Goal: Transaction & Acquisition: Obtain resource

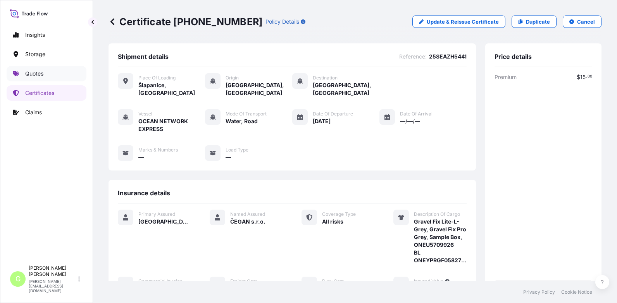
click at [26, 75] on p "Quotes" at bounding box center [34, 74] width 18 height 8
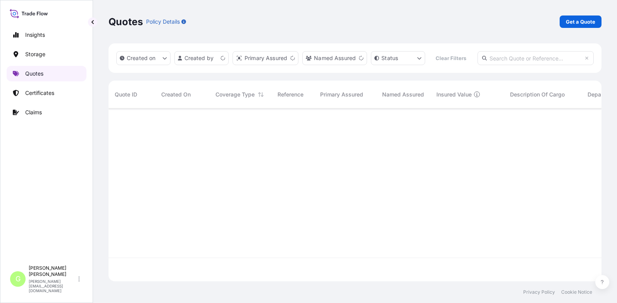
scroll to position [153, 487]
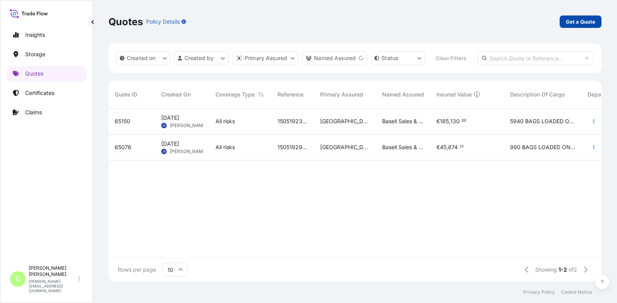
click at [583, 17] on link "Get a Quote" at bounding box center [581, 22] width 42 height 12
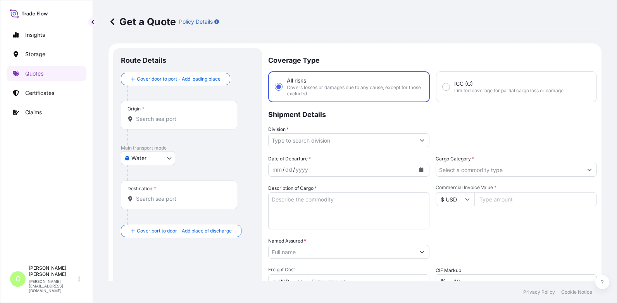
scroll to position [12, 0]
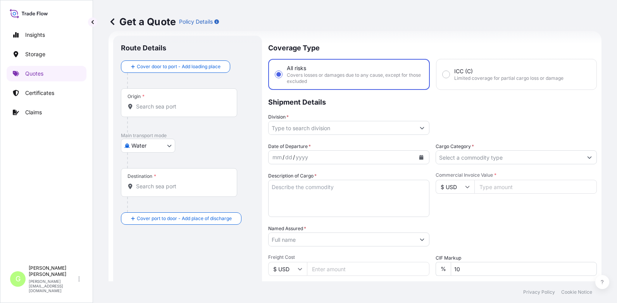
click at [164, 146] on body "Insights Storage Quotes Certificates Claims G [PERSON_NAME] [PERSON_NAME][EMAIL…" at bounding box center [308, 151] width 617 height 303
click at [148, 194] on span "Inland" at bounding box center [144, 194] width 16 height 8
select select "Inland"
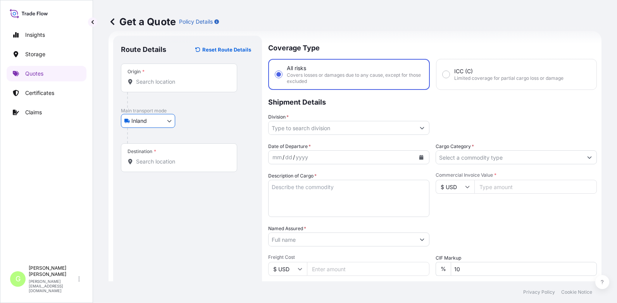
click at [307, 129] on input "Division *" at bounding box center [342, 128] width 147 height 14
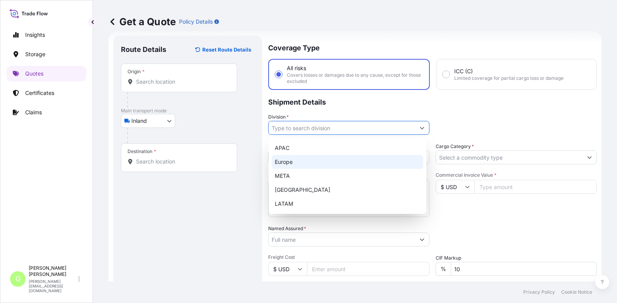
click at [289, 163] on div "Europe" at bounding box center [348, 162] width 152 height 14
type input "Europe"
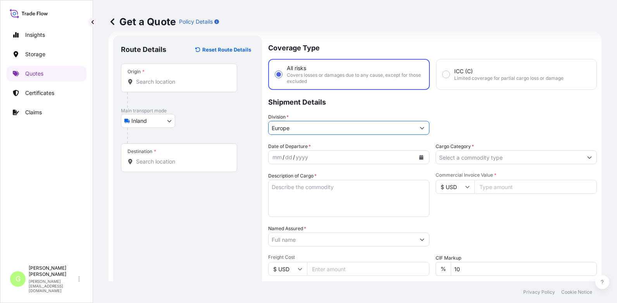
click at [462, 154] on input "Cargo Category *" at bounding box center [509, 157] width 147 height 14
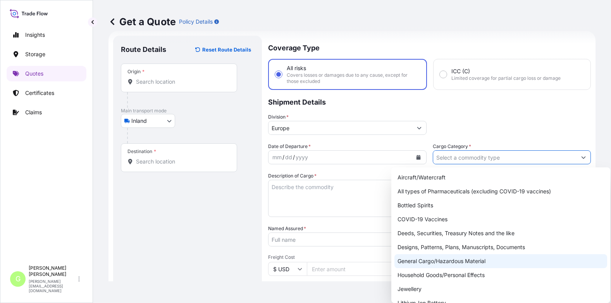
click at [407, 262] on div "General Cargo/Hazardous Material" at bounding box center [501, 261] width 213 height 14
type input "General Cargo/Hazardous Material"
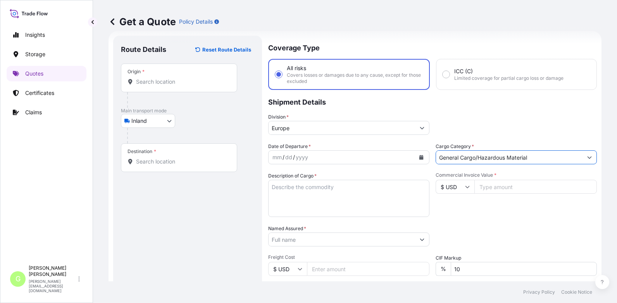
click at [307, 241] on input "Named Assured *" at bounding box center [342, 240] width 147 height 14
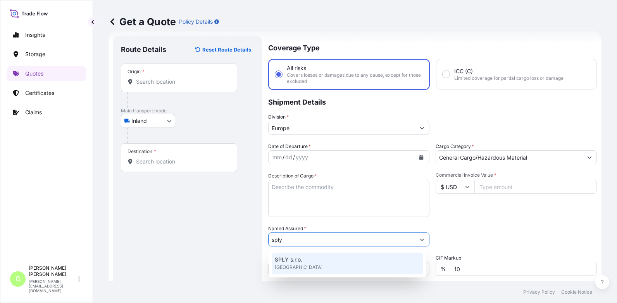
click at [286, 259] on span "SPLY s.r.o." at bounding box center [289, 260] width 28 height 8
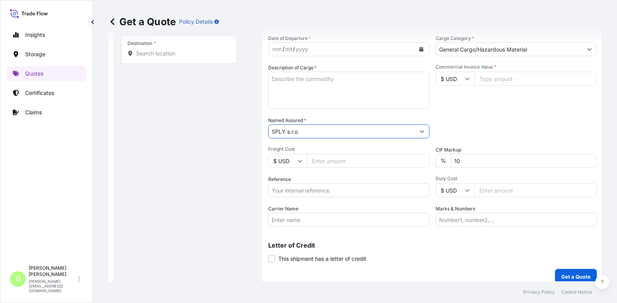
scroll to position [128, 0]
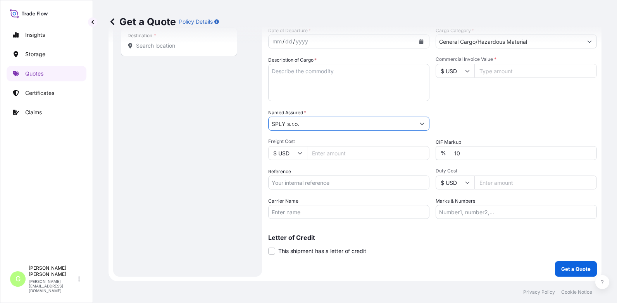
type input "SPLY s.r.o."
click at [279, 181] on input "Reference" at bounding box center [348, 183] width 161 height 14
paste input "25TIARS0400"
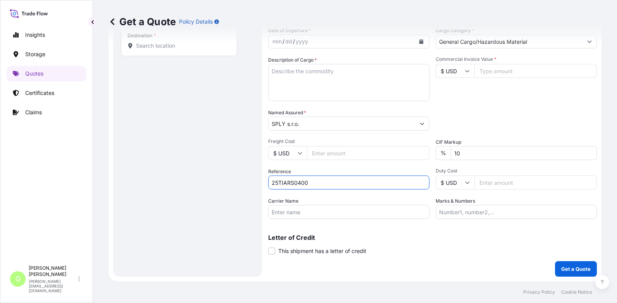
type input "25TIARS0400"
click at [524, 71] on input "Commercial Invoice Value *" at bounding box center [535, 71] width 123 height 14
paste input "79711.5000"
type input "79711.5000"
click at [288, 212] on input "Carrier Name" at bounding box center [348, 212] width 161 height 14
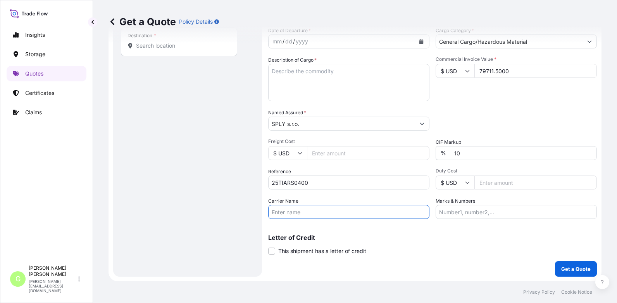
type input "BOXLINE UCL"
click at [325, 150] on input "Freight Cost" at bounding box center [368, 153] width 123 height 14
paste input "10750"
type input "10750"
click at [400, 274] on div "Coverage Type All risks Covers losses or damages due to any cause, except for t…" at bounding box center [432, 98] width 329 height 357
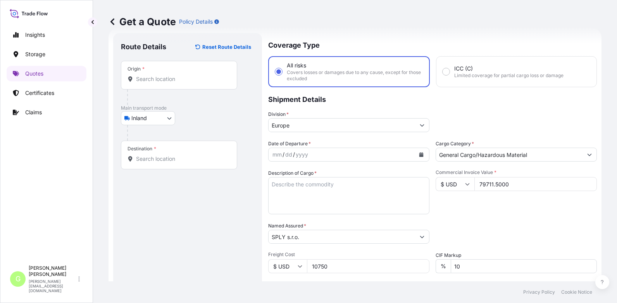
scroll to position [12, 0]
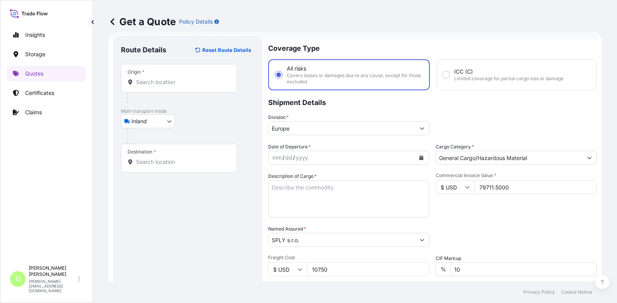
click at [148, 80] on input "Origin *" at bounding box center [181, 82] width 91 height 8
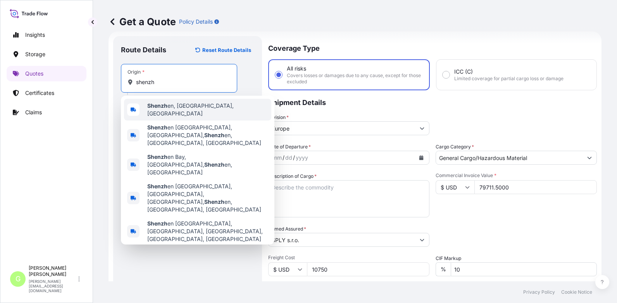
click at [158, 105] on b "Shenzh" at bounding box center [157, 105] width 20 height 7
type input "[GEOGRAPHIC_DATA], [GEOGRAPHIC_DATA], [GEOGRAPHIC_DATA]"
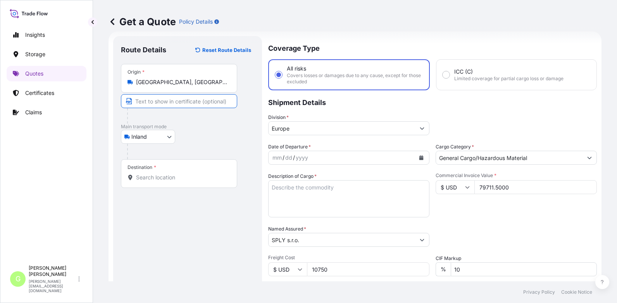
click at [156, 103] on input "Text to appear on certificate" at bounding box center [179, 101] width 116 height 14
type input "Shenzen [GEOGRAPHIC_DATA]"
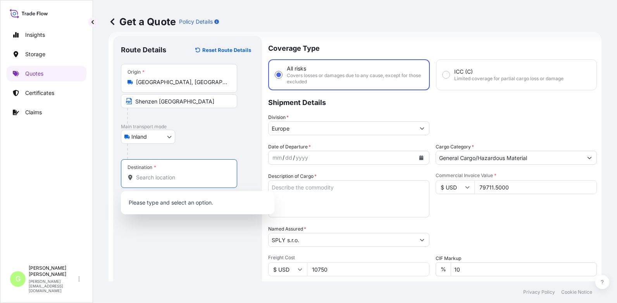
click at [143, 179] on input "Destination *" at bounding box center [181, 178] width 91 height 8
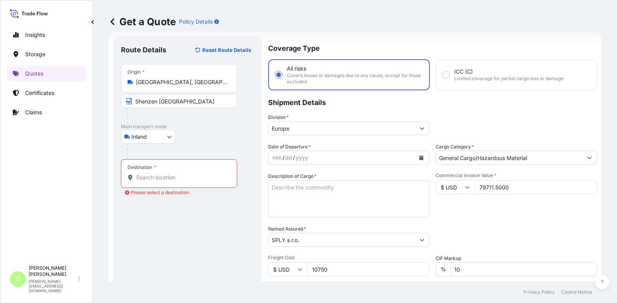
click at [44, 172] on div "Insights Storage Quotes Certificates Claims" at bounding box center [47, 141] width 80 height 242
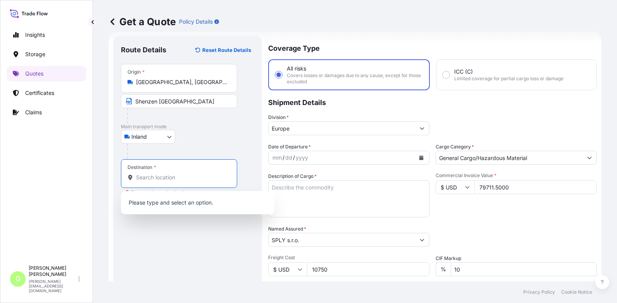
click at [141, 174] on input "Destination * Please select a destination" at bounding box center [181, 178] width 91 height 8
paste input "[GEOGRAPHIC_DATA]"
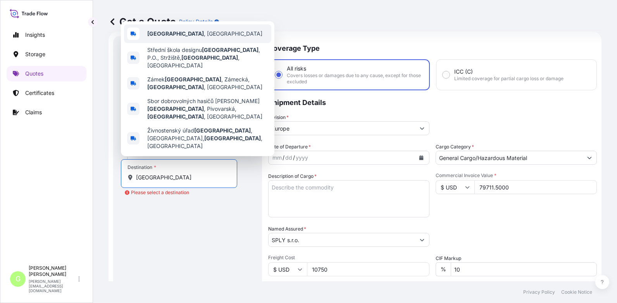
click at [155, 37] on b "[GEOGRAPHIC_DATA]" at bounding box center [175, 33] width 57 height 7
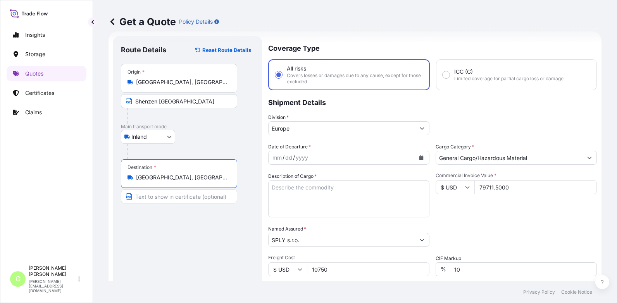
type input "[GEOGRAPHIC_DATA], [GEOGRAPHIC_DATA]"
click at [155, 195] on input "Text to appear on certificate" at bounding box center [179, 197] width 116 height 14
paste input "[GEOGRAPHIC_DATA]"
type input "[GEOGRAPHIC_DATA], [GEOGRAPHIC_DATA]"
click at [186, 258] on div "Route Details Reset Route Details Place of loading Road / [GEOGRAPHIC_DATA] / I…" at bounding box center [187, 215] width 133 height 342
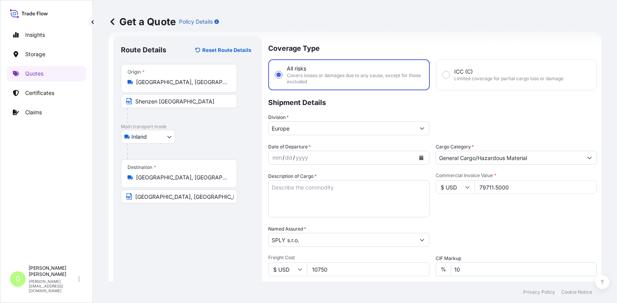
drag, startPoint x: 65, startPoint y: 215, endPoint x: 79, endPoint y: 209, distance: 15.1
click at [65, 214] on div "Insights Storage Quotes Certificates Claims" at bounding box center [47, 141] width 80 height 242
click at [419, 159] on icon "Calendar" at bounding box center [421, 157] width 4 height 5
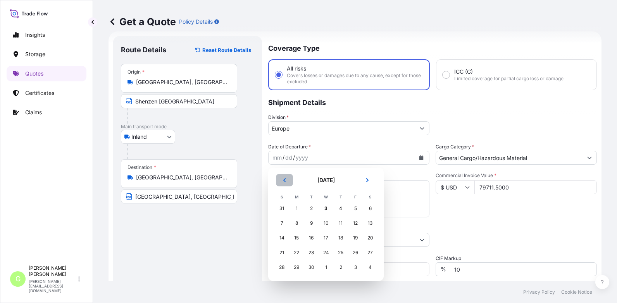
click at [285, 181] on icon "Previous" at bounding box center [284, 180] width 2 height 4
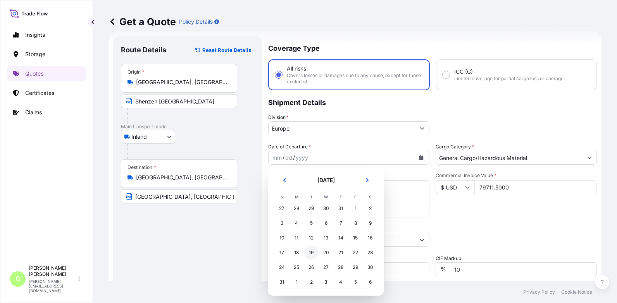
click at [313, 254] on div "19" at bounding box center [311, 253] width 14 height 14
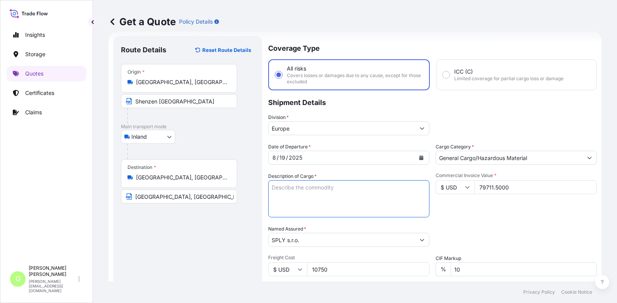
click at [313, 189] on textarea "Description of Cargo *" at bounding box center [348, 198] width 161 height 37
paste textarea "2 RC Climbing Truck"
drag, startPoint x: 275, startPoint y: 192, endPoint x: 264, endPoint y: 185, distance: 13.2
click at [268, 190] on textarea "2 RC Climbing Truck" at bounding box center [348, 198] width 161 height 37
type textarea "RC Climbing Truck"
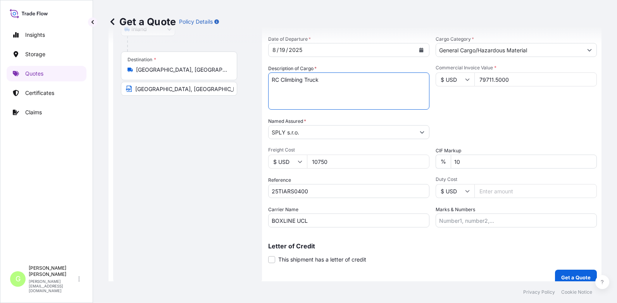
scroll to position [128, 0]
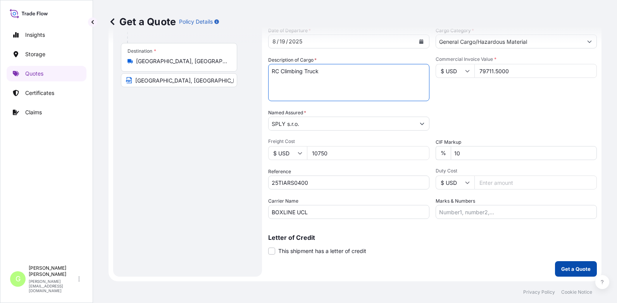
click at [561, 272] on p "Get a Quote" at bounding box center [575, 269] width 29 height 8
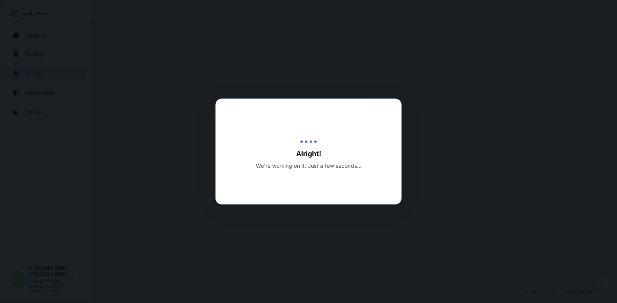
select select "Inland"
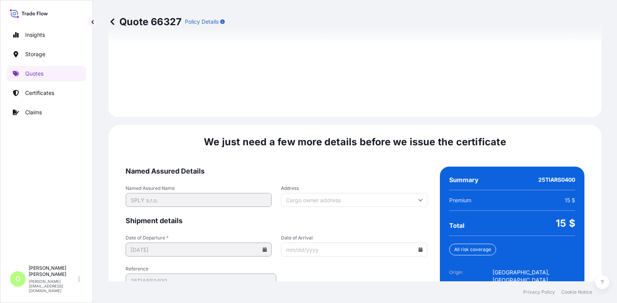
scroll to position [1155, 0]
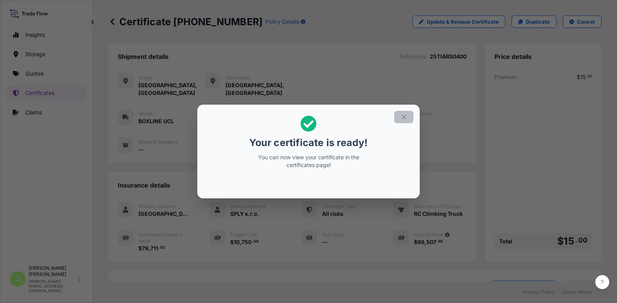
click at [406, 114] on button "button" at bounding box center [403, 117] width 19 height 12
